Goal: Transaction & Acquisition: Purchase product/service

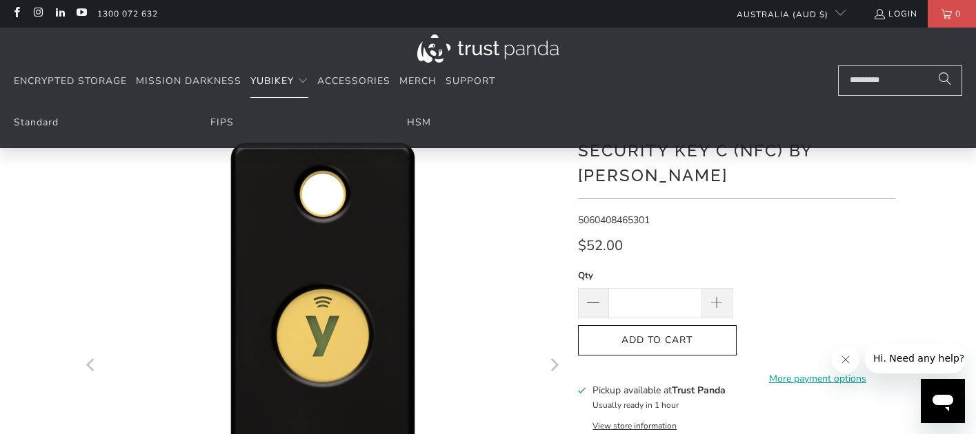
click at [277, 92] on summary "YubiKey" at bounding box center [279, 82] width 58 height 32
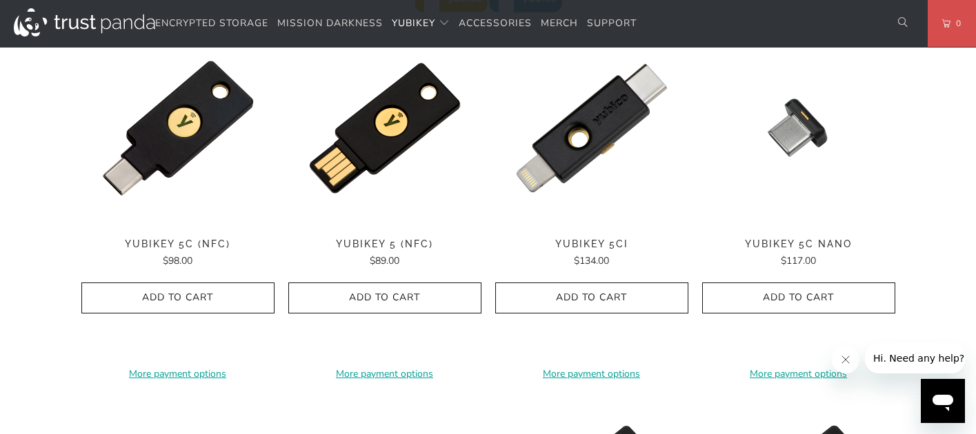
scroll to position [723, 0]
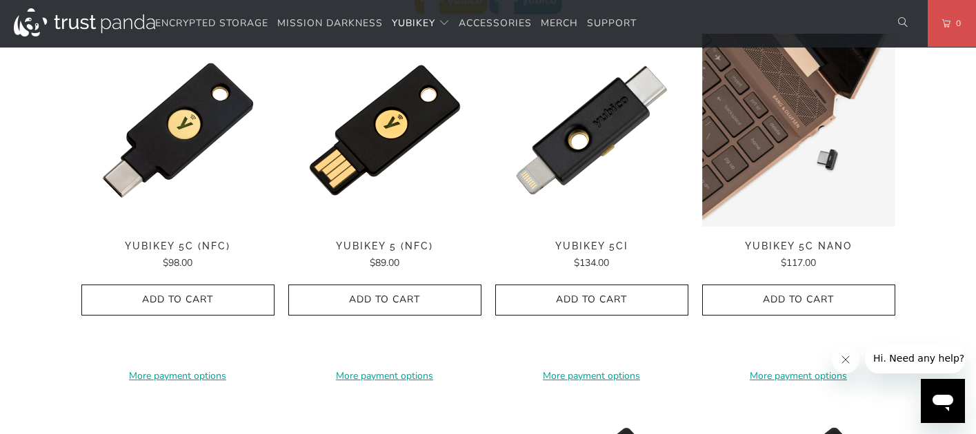
click at [832, 140] on img at bounding box center [798, 130] width 193 height 193
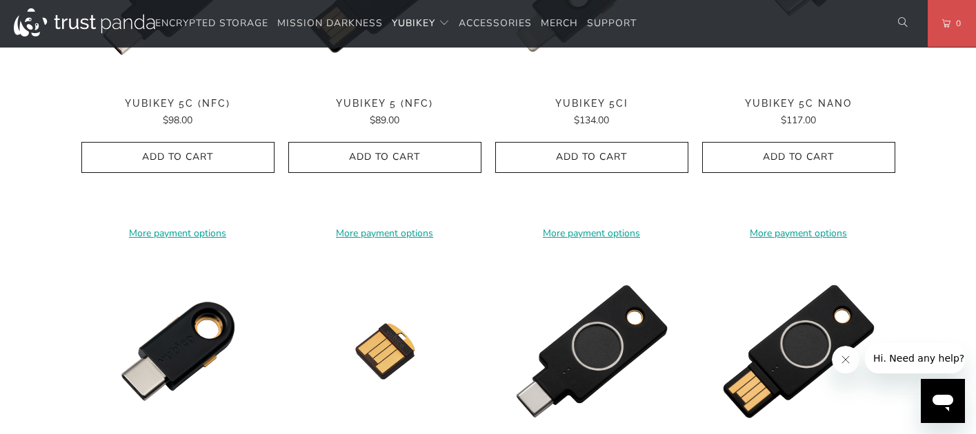
scroll to position [770, 0]
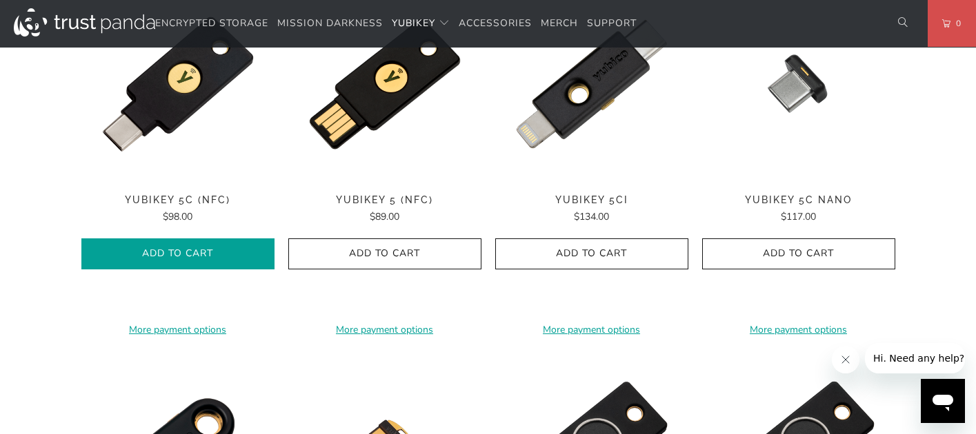
click at [208, 257] on span "Add to Cart" at bounding box center [178, 254] width 164 height 12
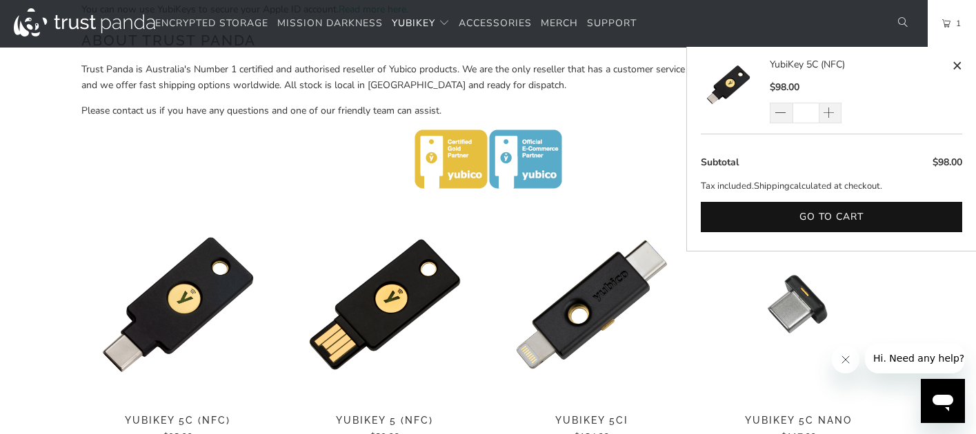
scroll to position [559, 0]
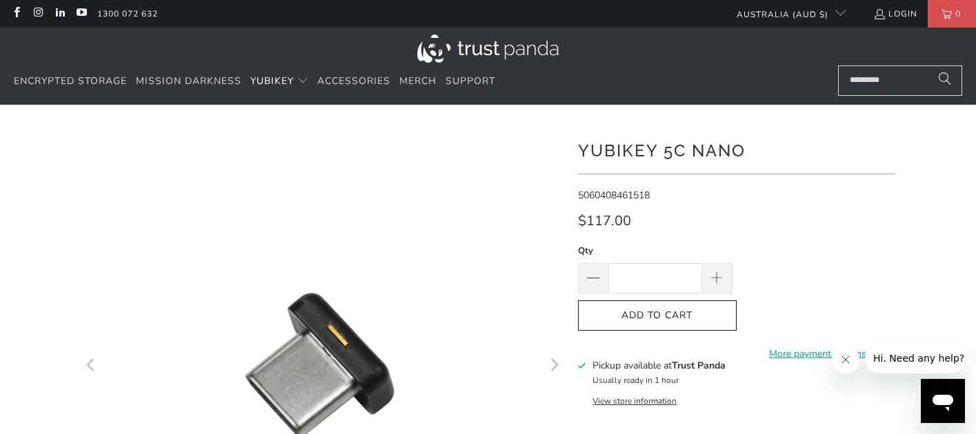
click at [553, 372] on icon "Next" at bounding box center [553, 366] width 13 height 290
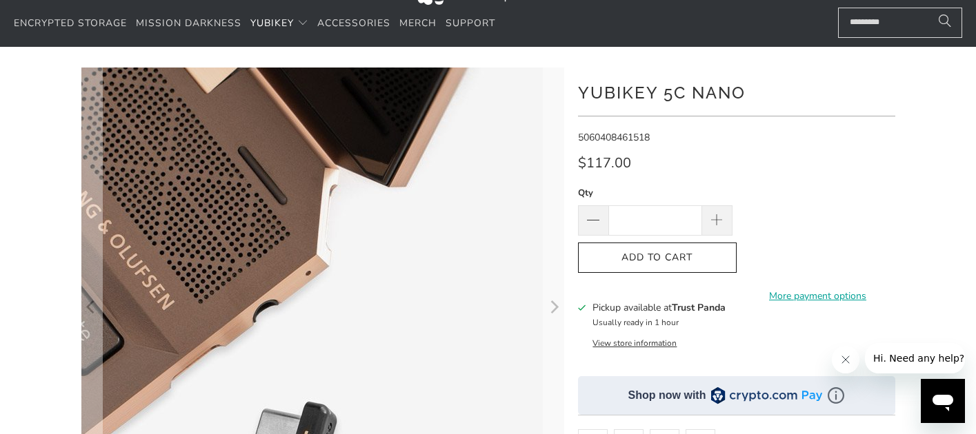
scroll to position [61, 0]
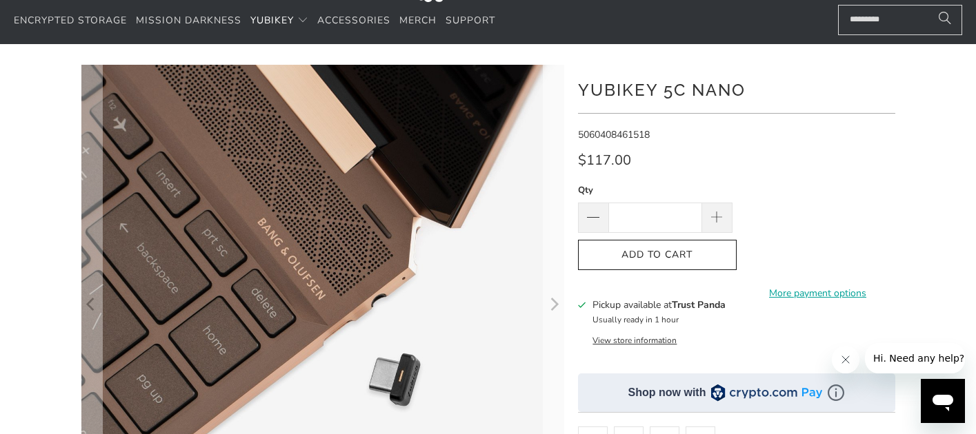
click at [555, 301] on icon "Next" at bounding box center [553, 306] width 13 height 290
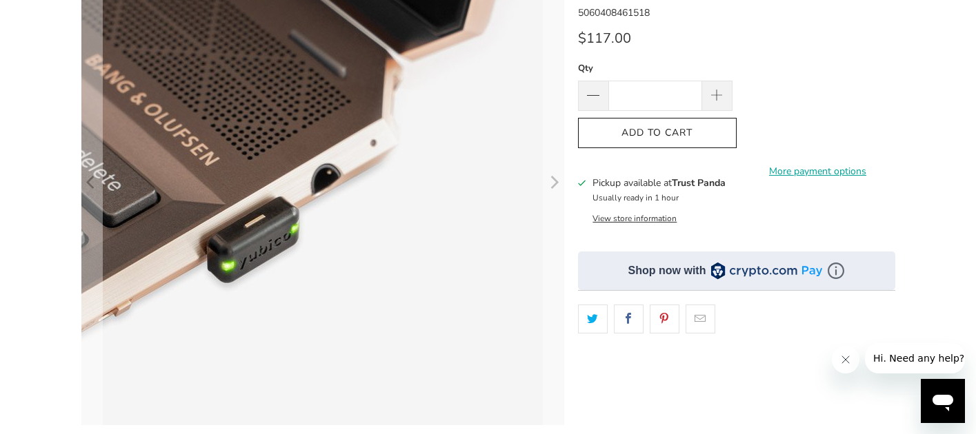
scroll to position [219, 0]
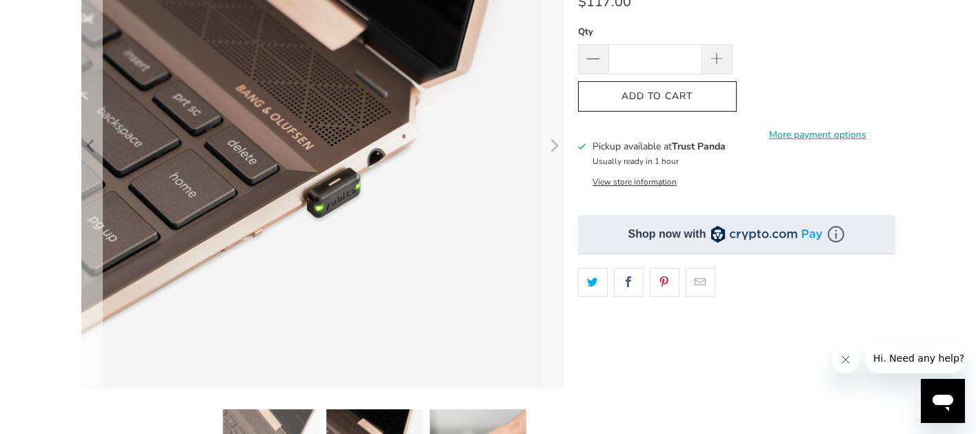
click at [88, 151] on icon "Previous" at bounding box center [91, 147] width 13 height 290
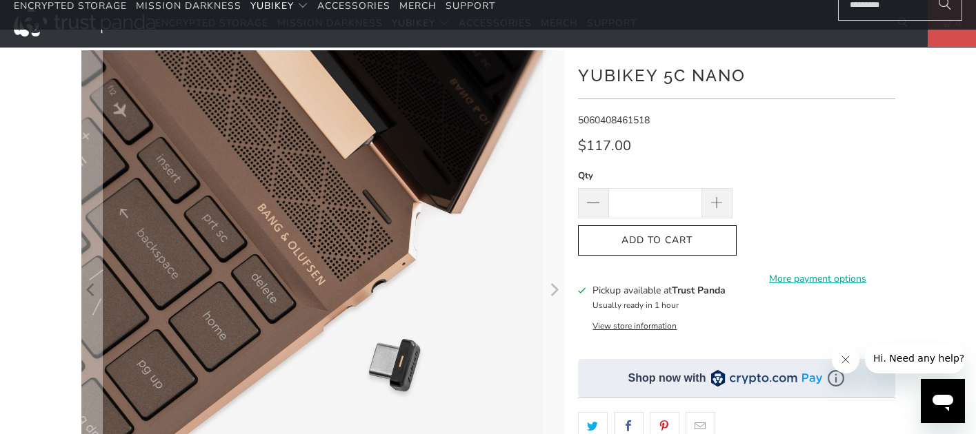
scroll to position [0, 0]
